Goal: Information Seeking & Learning: Learn about a topic

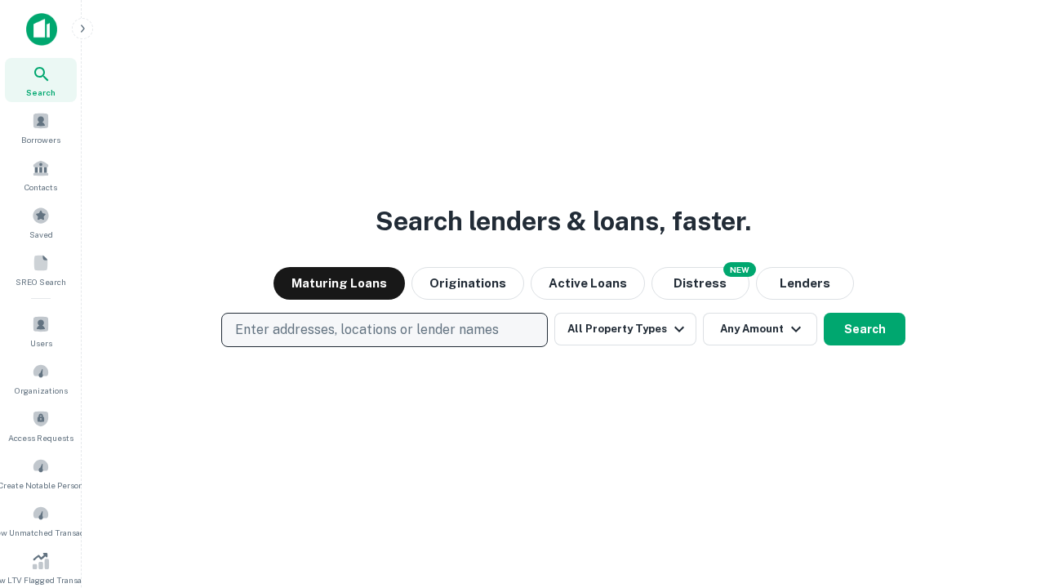
click at [384, 330] on p "Enter addresses, locations or lender names" at bounding box center [367, 330] width 264 height 20
type input "**********"
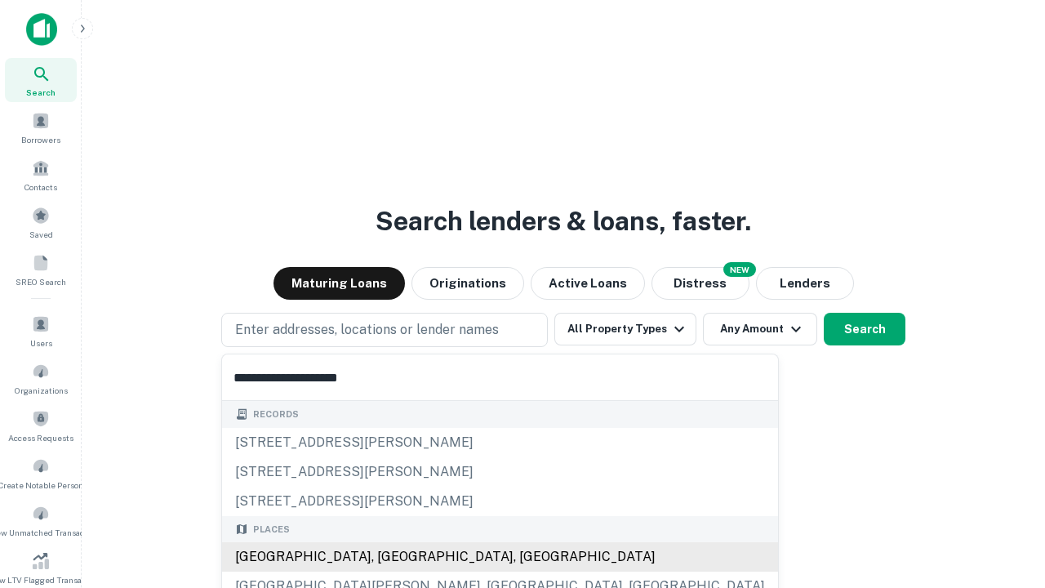
click at [390, 557] on div "[GEOGRAPHIC_DATA], [GEOGRAPHIC_DATA], [GEOGRAPHIC_DATA]" at bounding box center [500, 556] width 556 height 29
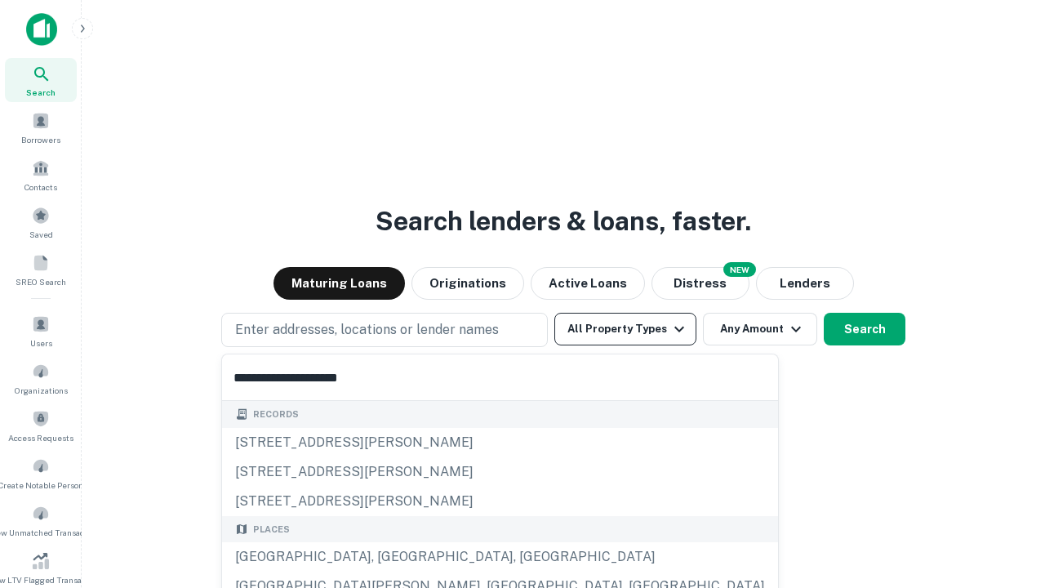
click at [626, 329] on button "All Property Types" at bounding box center [626, 329] width 142 height 33
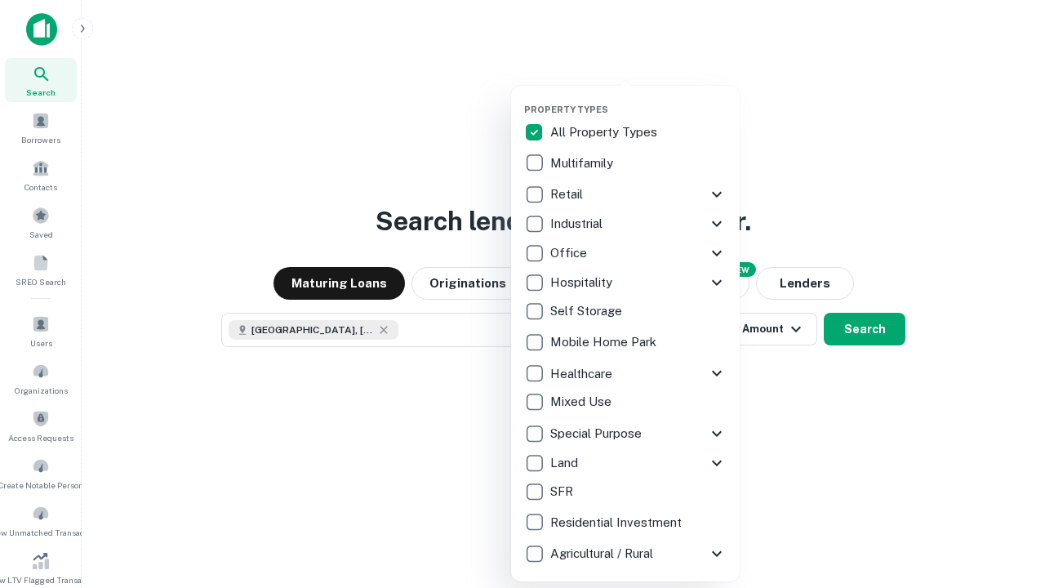
click at [639, 99] on button "button" at bounding box center [638, 99] width 229 height 1
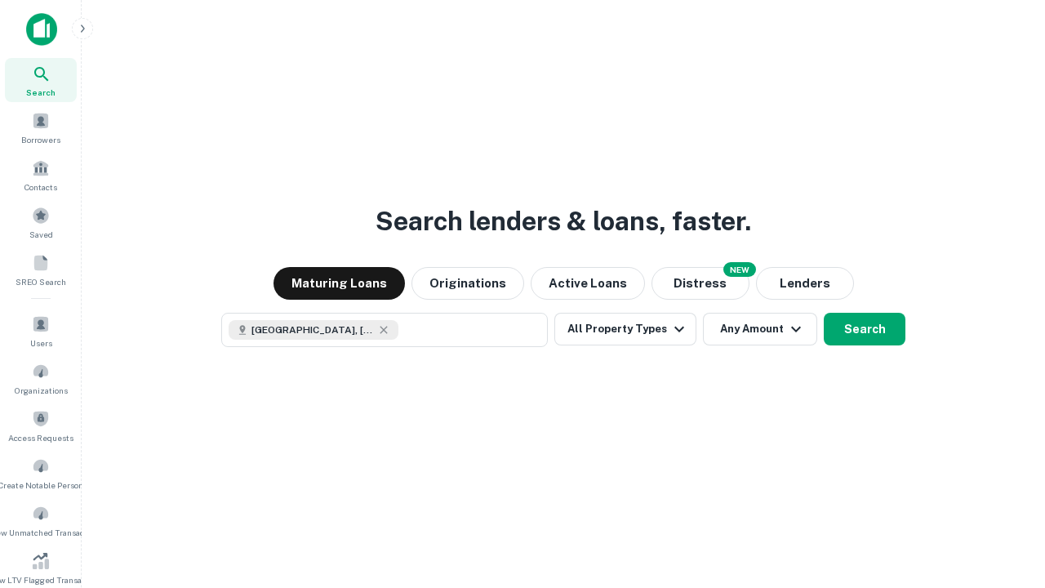
scroll to position [26, 0]
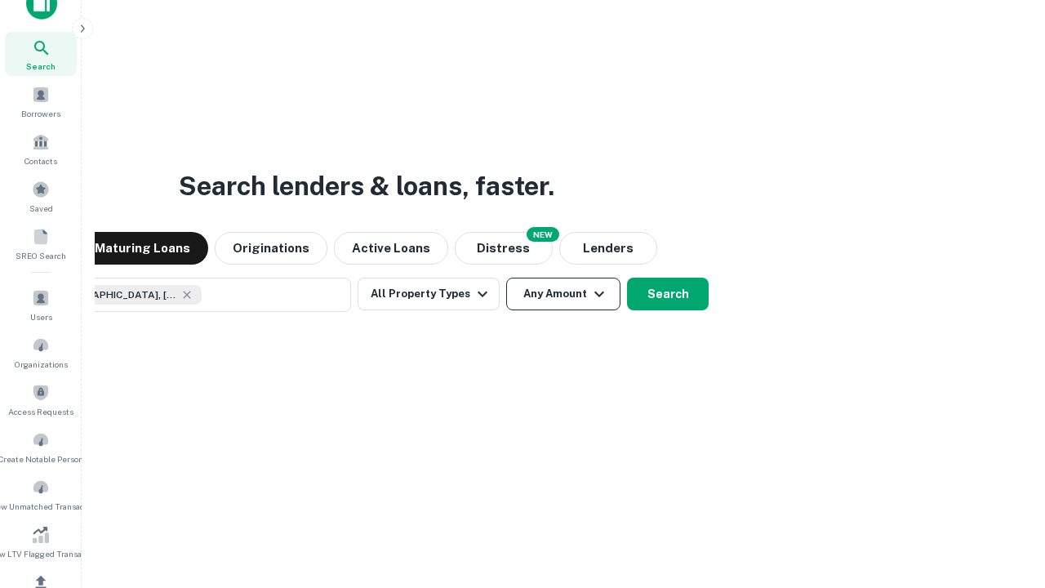
click at [506, 278] on button "Any Amount" at bounding box center [563, 294] width 114 height 33
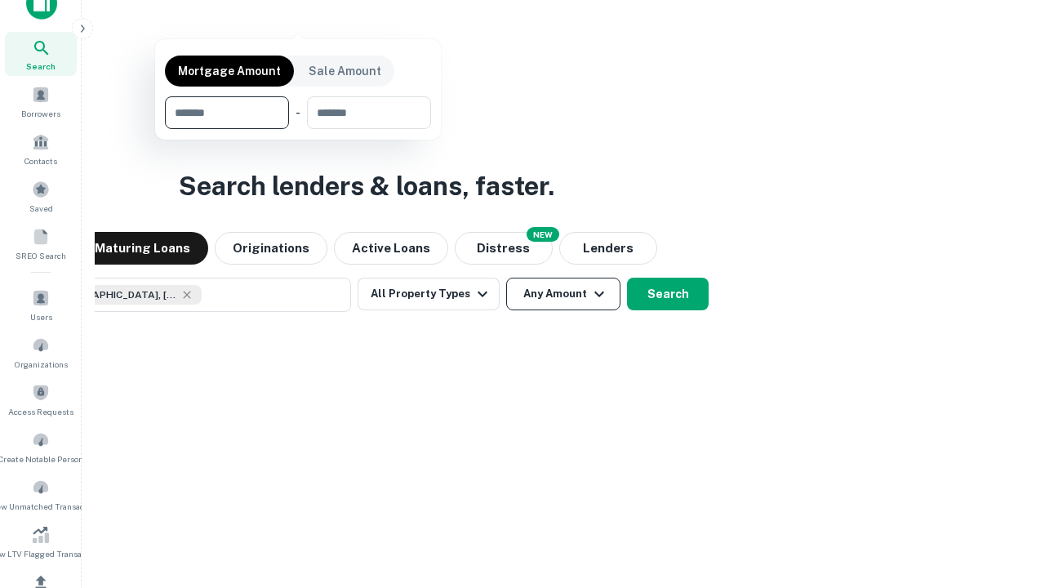
scroll to position [118, 462]
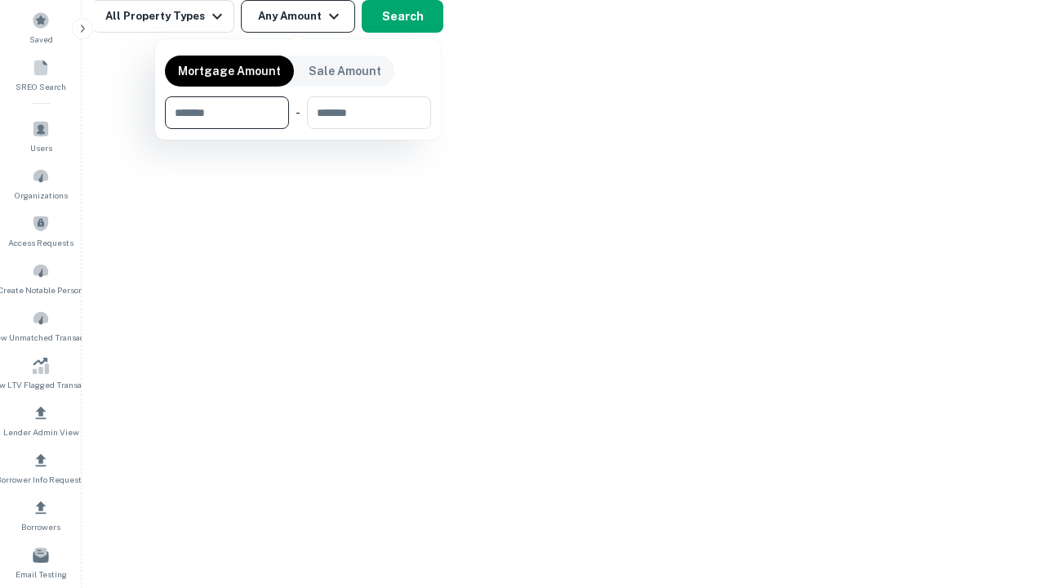
type input "*******"
click at [298, 129] on button "button" at bounding box center [298, 129] width 266 height 1
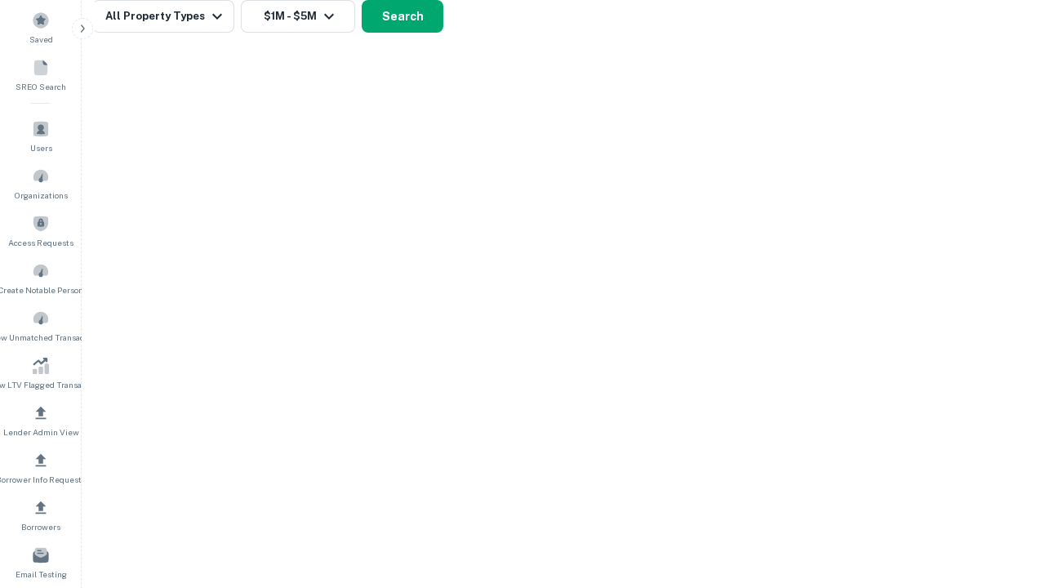
scroll to position [9, 301]
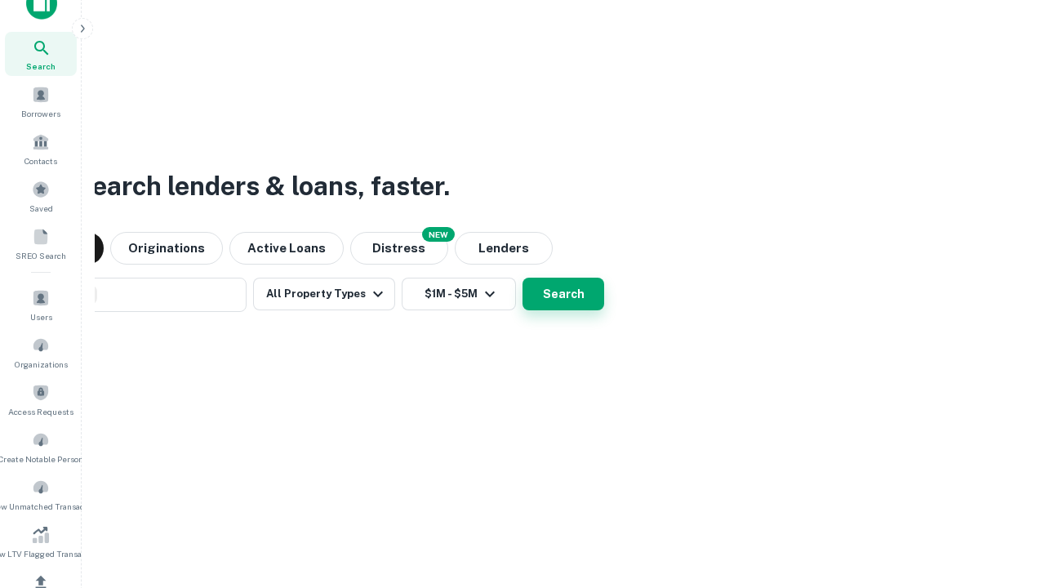
click at [523, 278] on button "Search" at bounding box center [564, 294] width 82 height 33
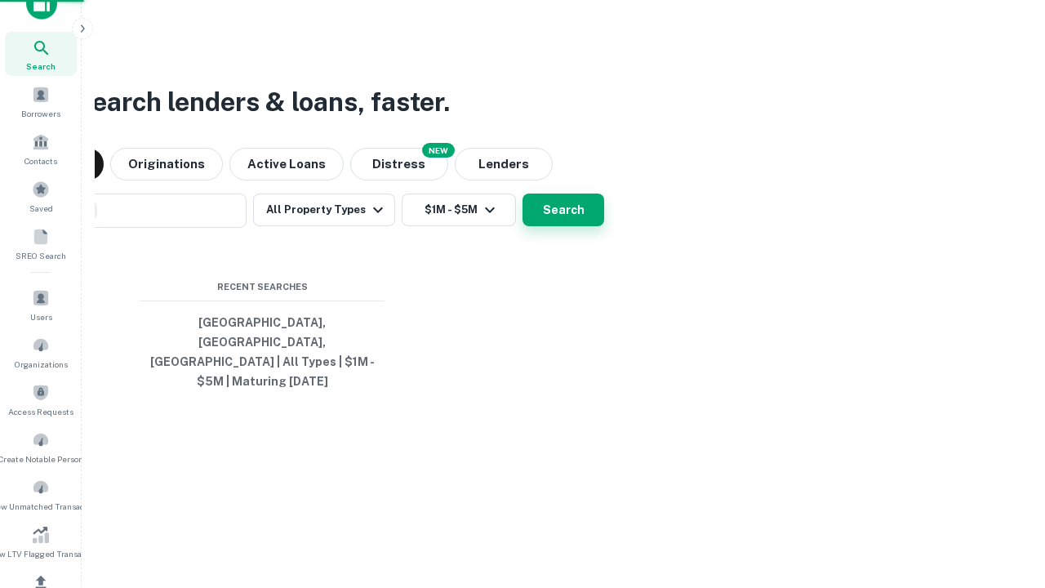
scroll to position [53, 462]
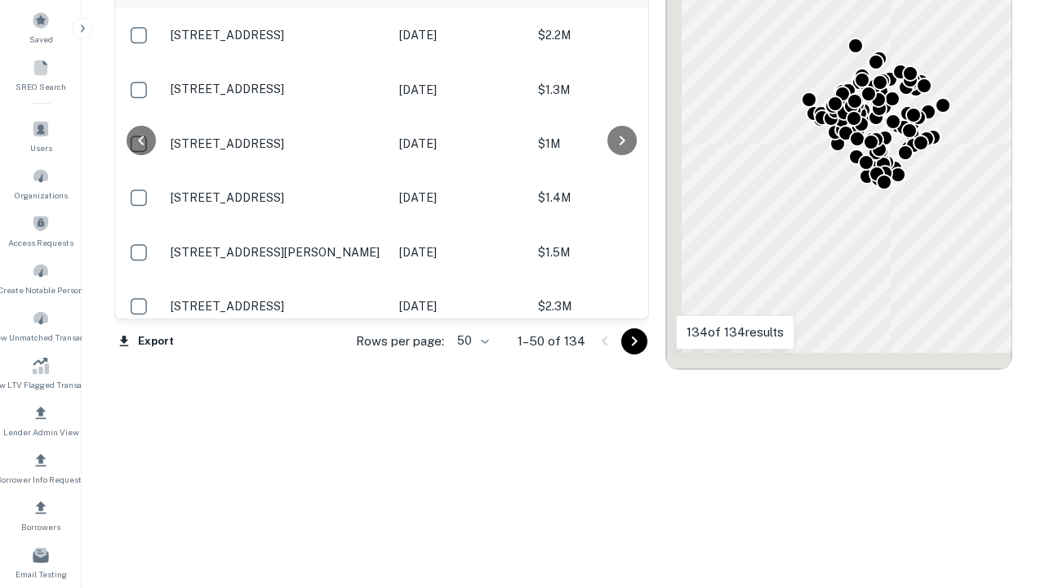
click at [470, 341] on body "Search Borrowers Contacts Saved SREO Search Users Organizations Access Requests…" at bounding box center [522, 99] width 1045 height 588
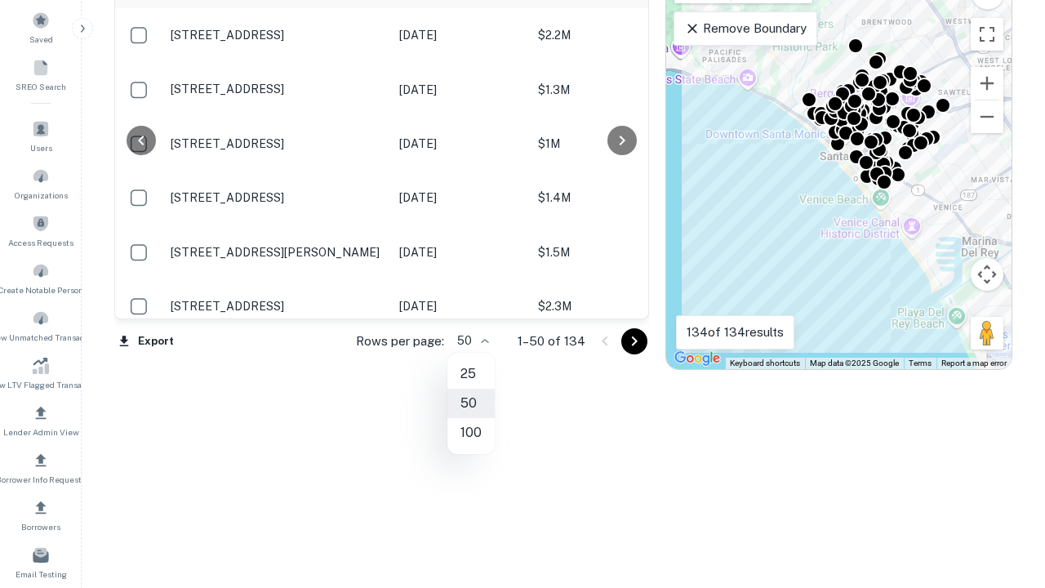
click at [471, 374] on li "25" at bounding box center [471, 373] width 47 height 29
type input "**"
click at [634, 341] on icon "Go to next page" at bounding box center [635, 342] width 20 height 20
